Goal: Navigation & Orientation: Understand site structure

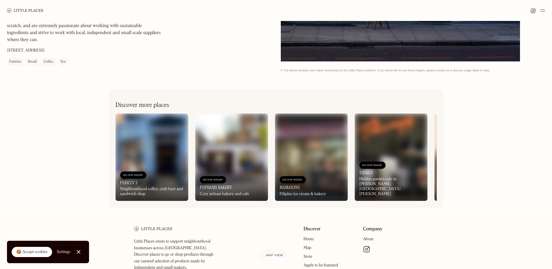
click at [13, 62] on div "Pastries" at bounding box center [15, 62] width 12 height 6
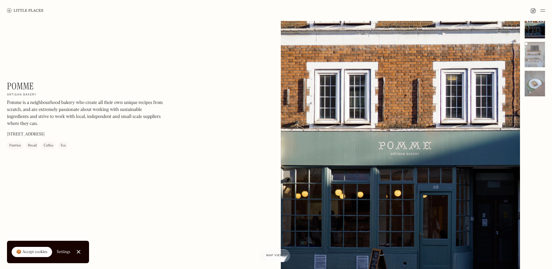
scroll to position [1, 0]
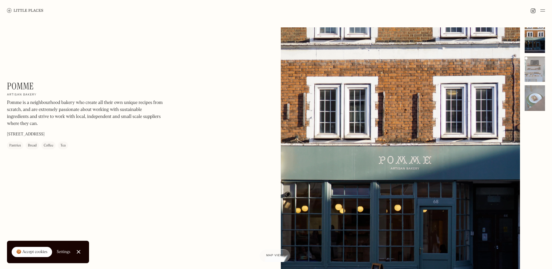
click at [544, 11] on img at bounding box center [542, 10] width 5 height 7
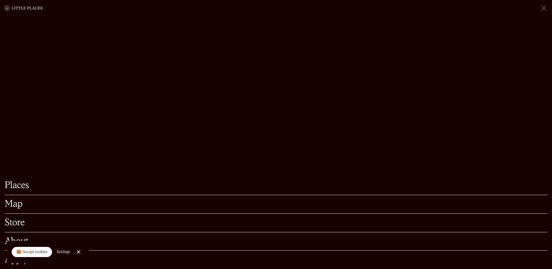
click at [79, 253] on link "Close Cookie Popup" at bounding box center [79, 252] width 12 height 12
click at [22, 237] on link "About" at bounding box center [276, 241] width 543 height 9
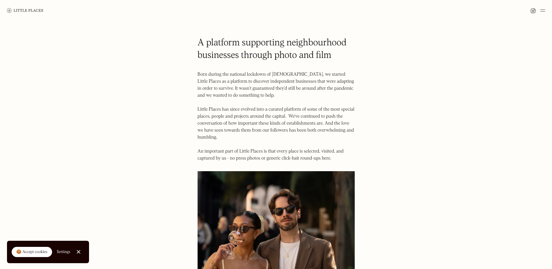
click at [542, 9] on img at bounding box center [542, 10] width 5 height 7
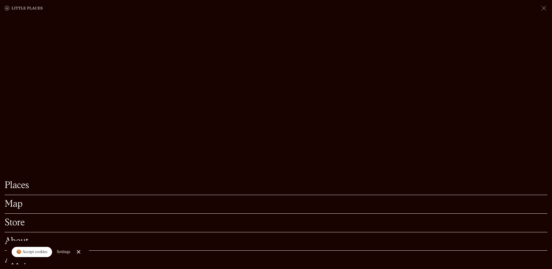
click at [18, 218] on link "Store" at bounding box center [276, 222] width 543 height 9
